Goal: Download file/media

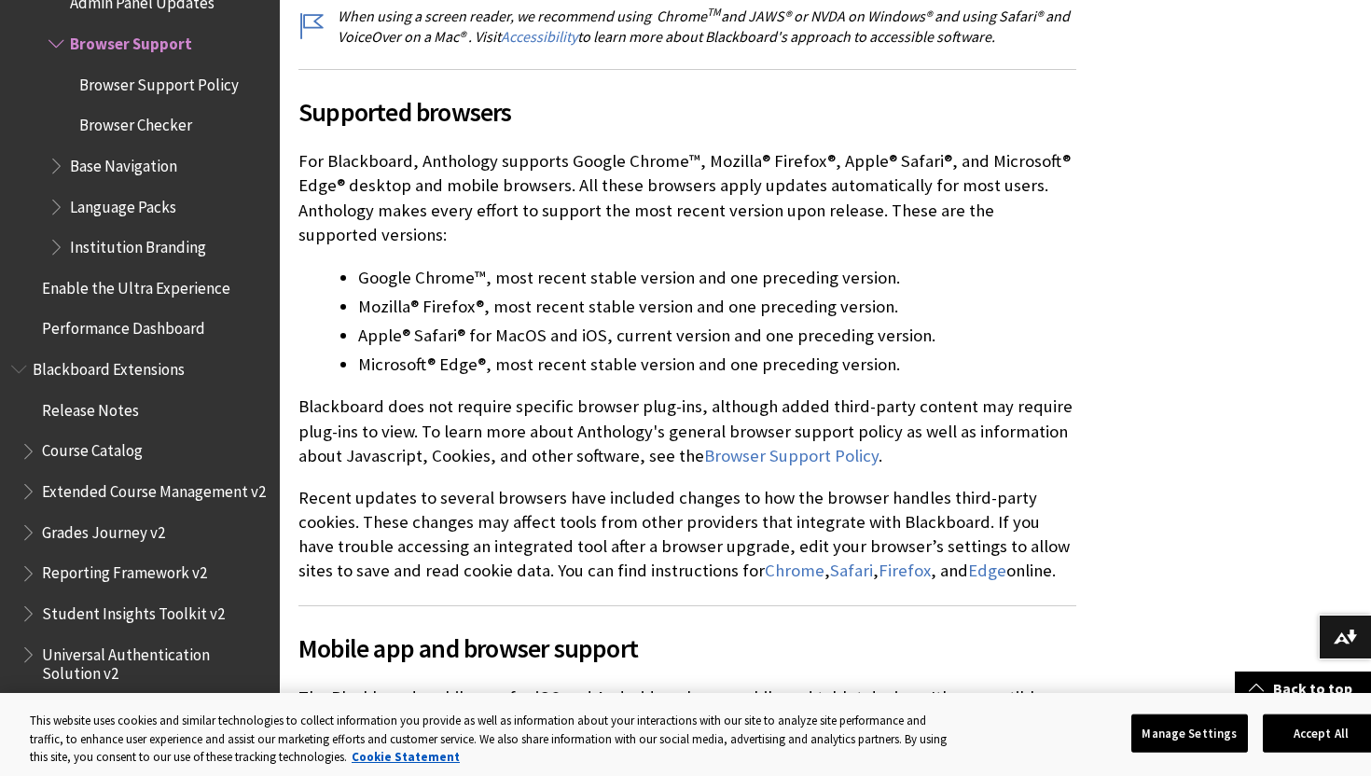
scroll to position [518, 0]
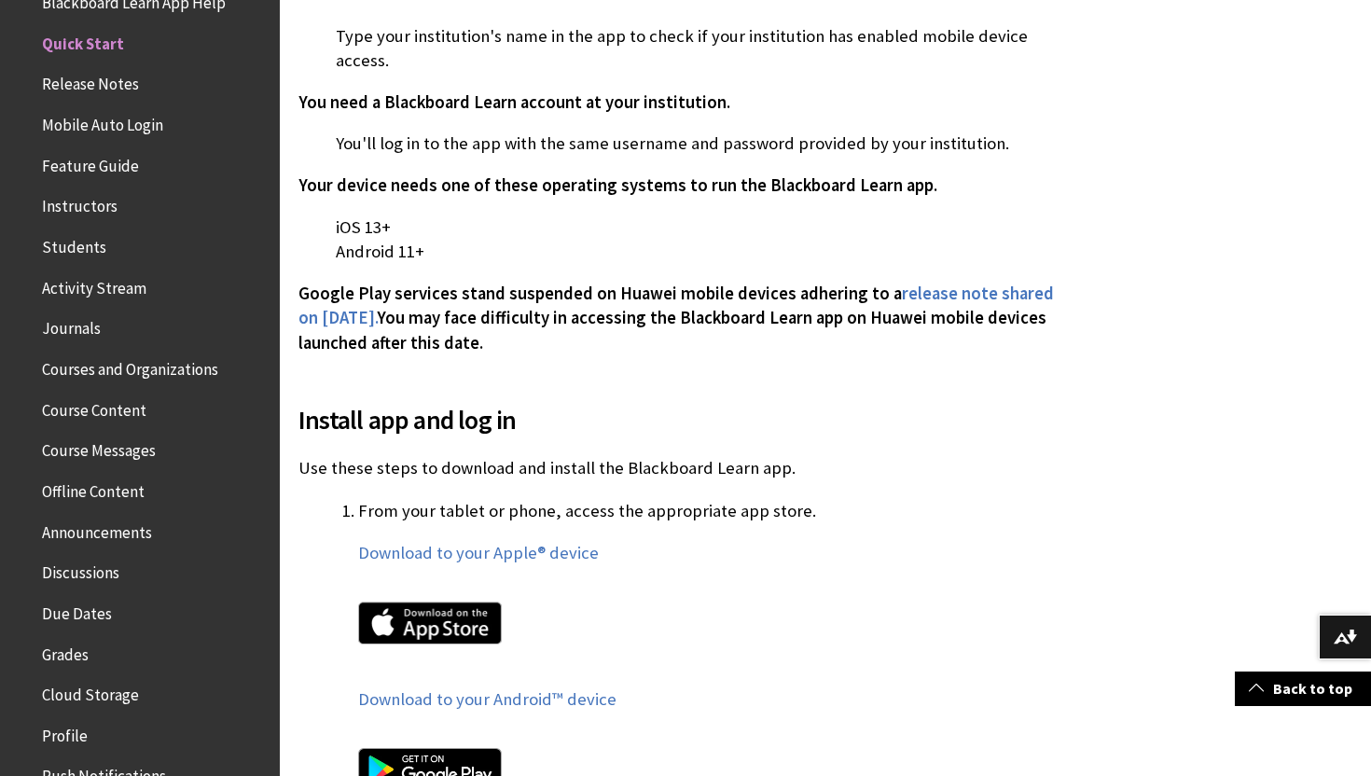
scroll to position [669, 0]
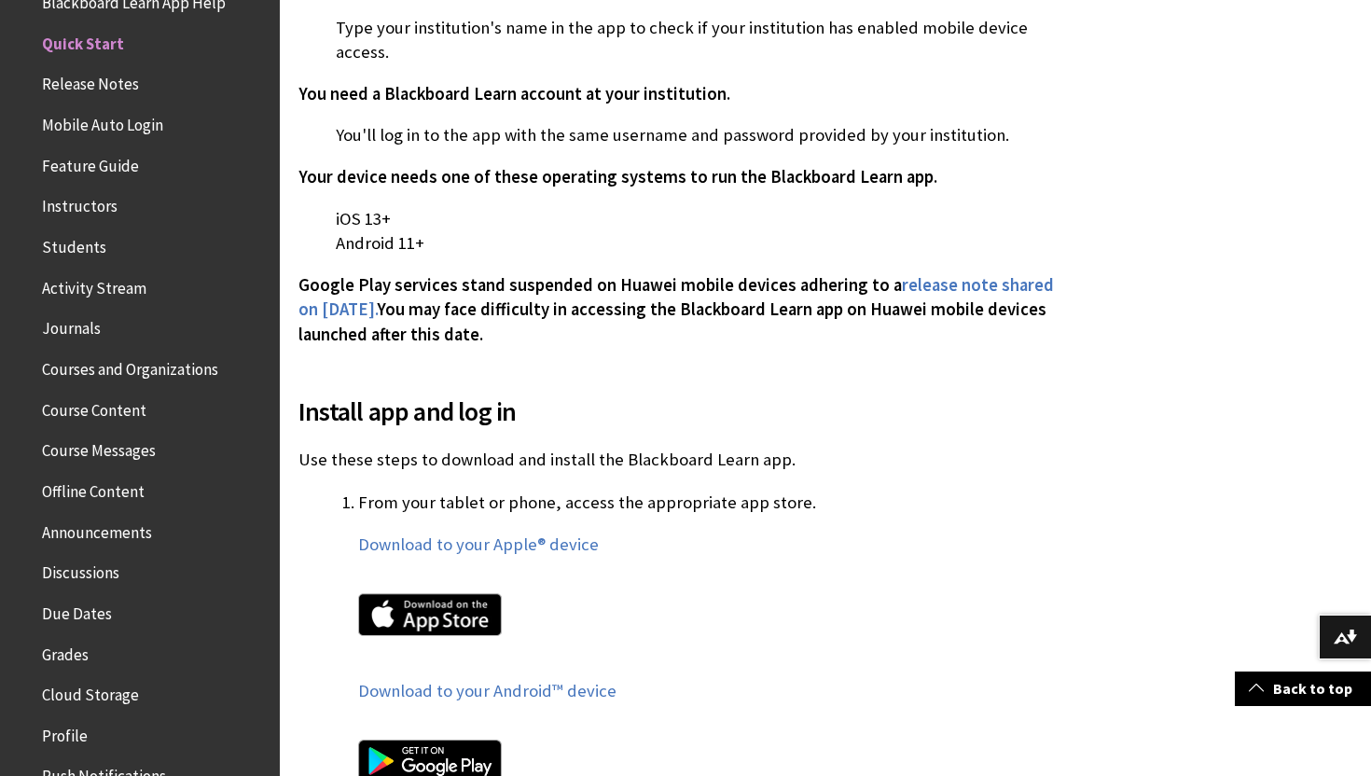
click at [477, 593] on img at bounding box center [430, 614] width 144 height 43
click at [467, 532] on div "Download to your Apple® device Download to your Android™ device" at bounding box center [717, 670] width 718 height 276
click at [476, 533] on link "Download to your Apple® device" at bounding box center [478, 544] width 241 height 22
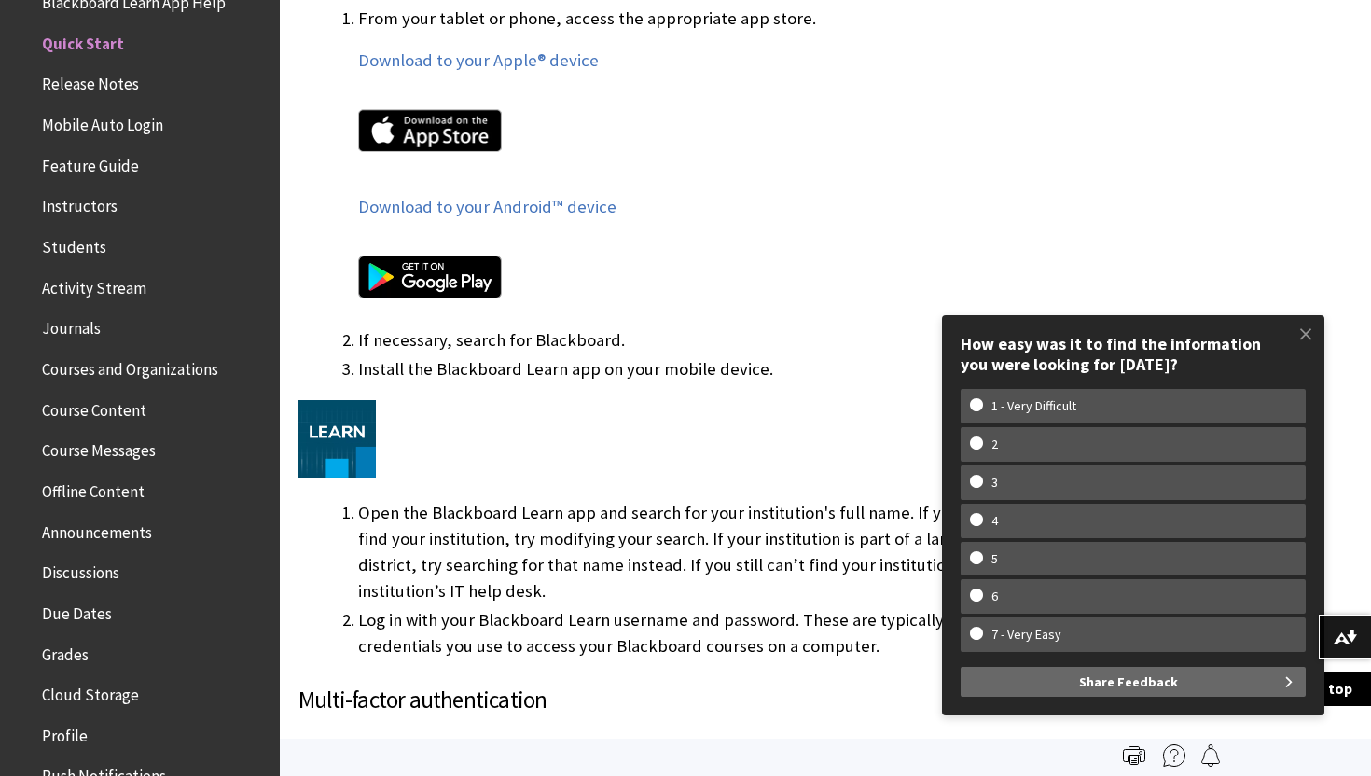
scroll to position [1011, 0]
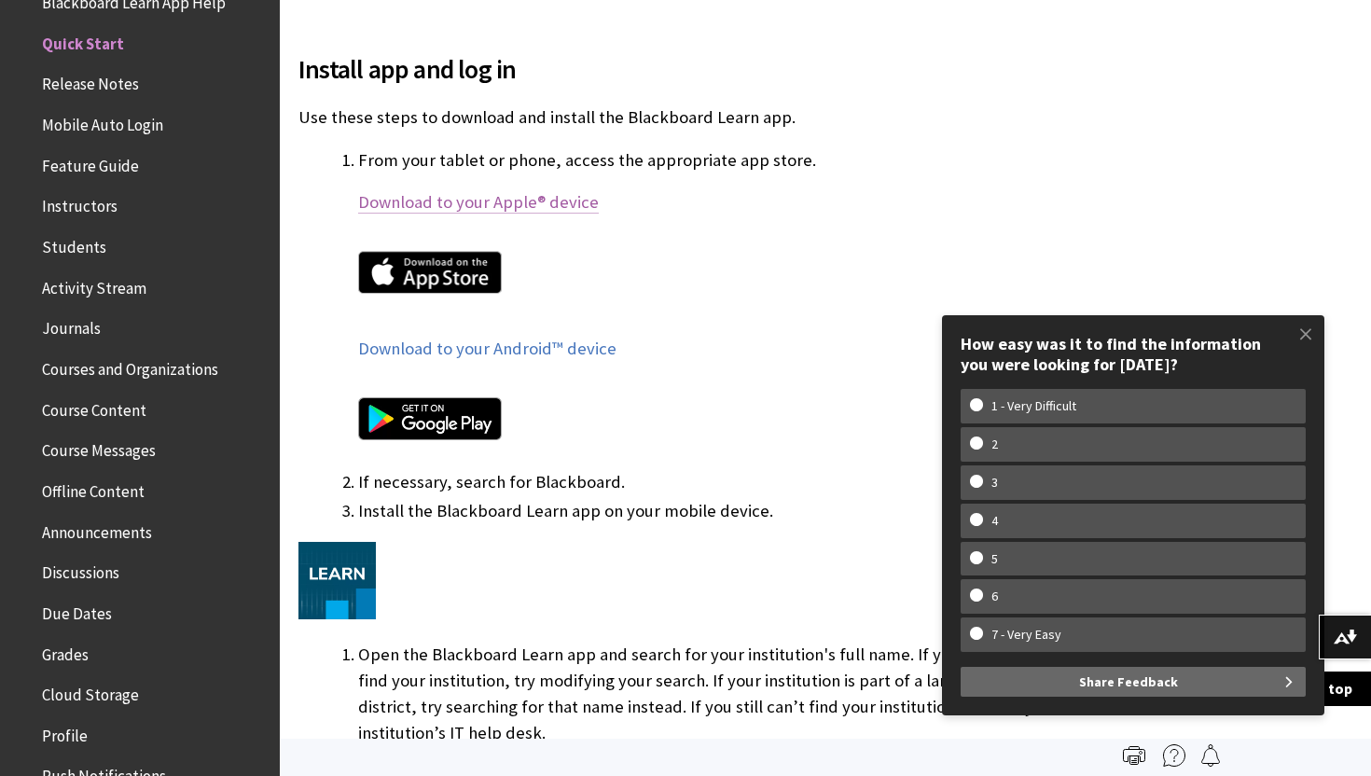
click at [410, 191] on link "Download to your Apple® device" at bounding box center [478, 202] width 241 height 22
